Goal: Download file/media

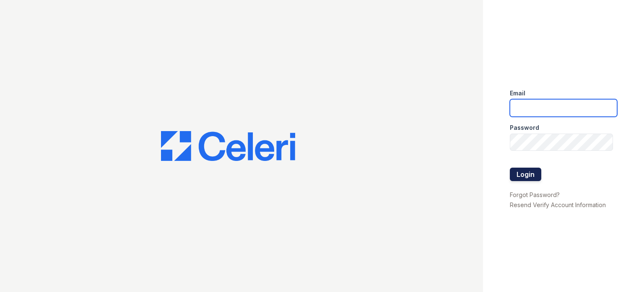
type input "[DOMAIN_NAME][EMAIL_ADDRESS][DOMAIN_NAME]"
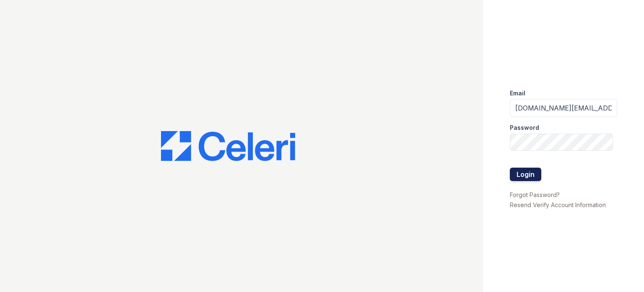
click at [535, 172] on button "Login" at bounding box center [525, 173] width 31 height 13
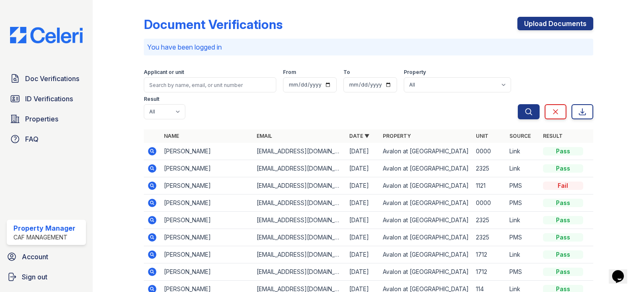
click at [151, 167] on icon at bounding box center [152, 168] width 2 height 2
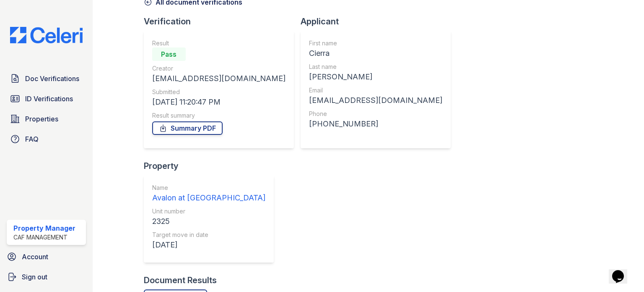
scroll to position [82, 0]
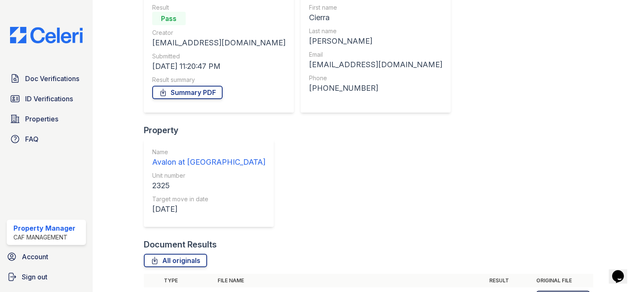
click at [549, 290] on link "Download" at bounding box center [564, 296] width 54 height 13
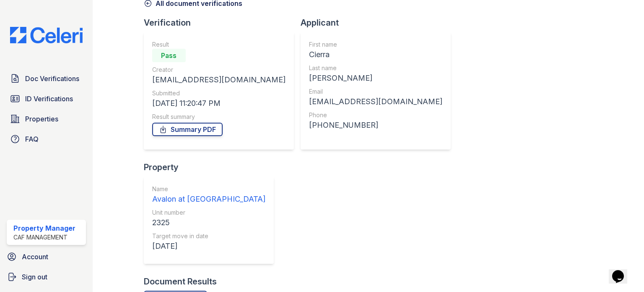
scroll to position [0, 0]
